Goal: Information Seeking & Learning: Learn about a topic

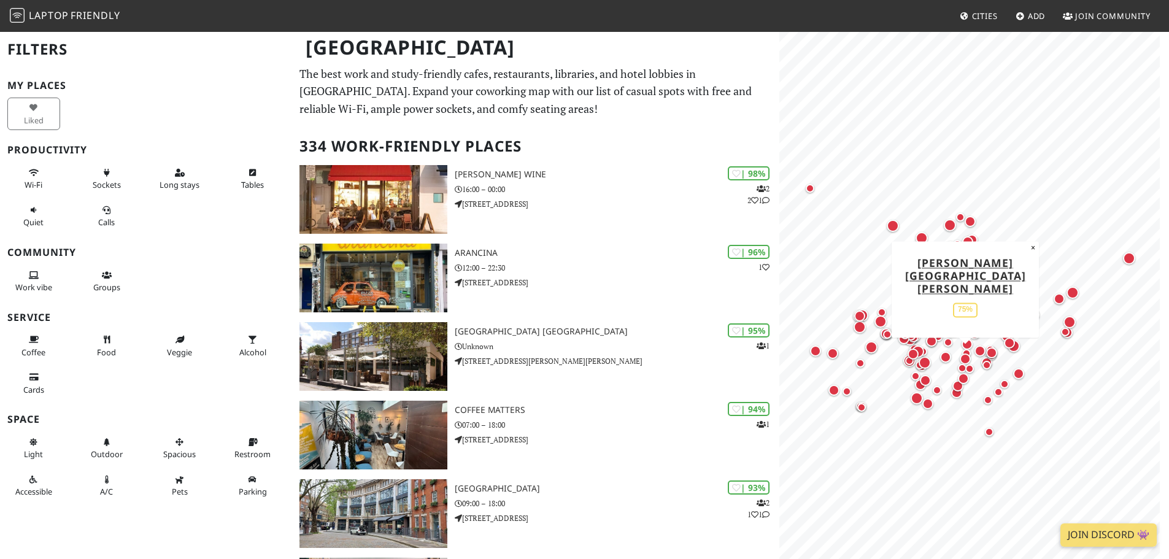
click at [958, 352] on div "Map marker" at bounding box center [965, 359] width 16 height 16
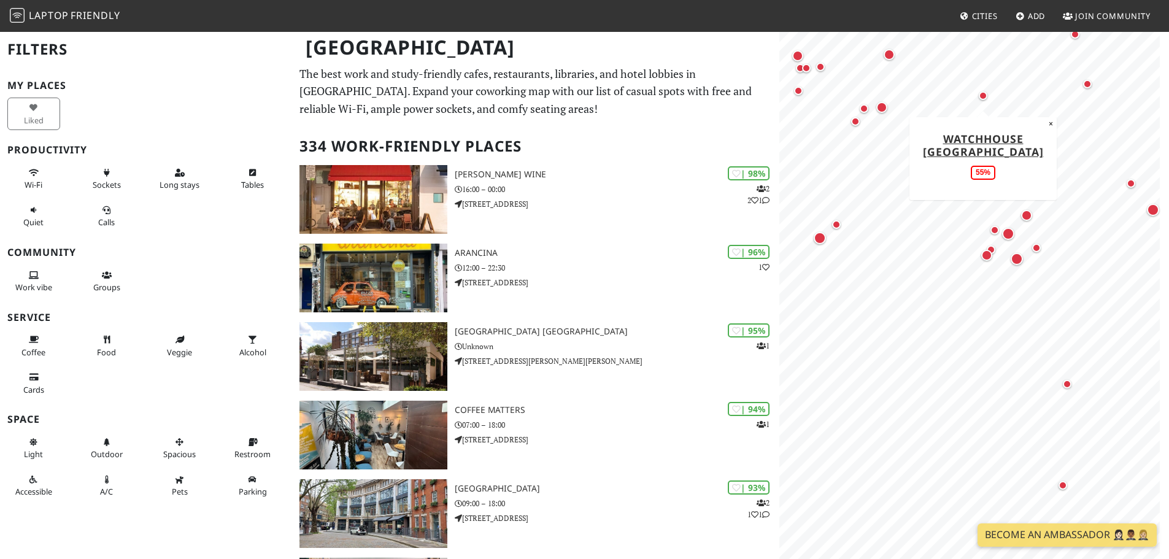
click at [984, 94] on div "Map marker" at bounding box center [983, 95] width 9 height 9
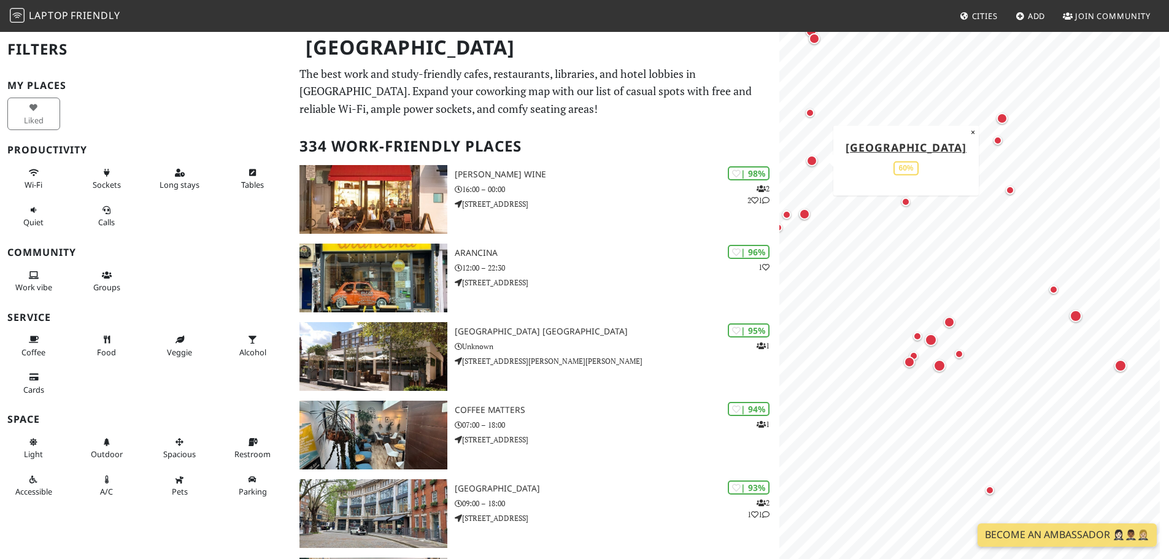
click at [809, 161] on div "Map marker" at bounding box center [811, 160] width 11 height 11
